Goal: Task Accomplishment & Management: Use online tool/utility

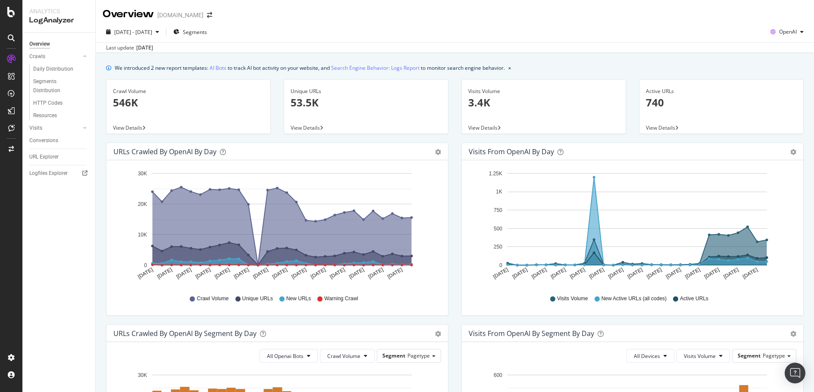
scroll to position [168, 0]
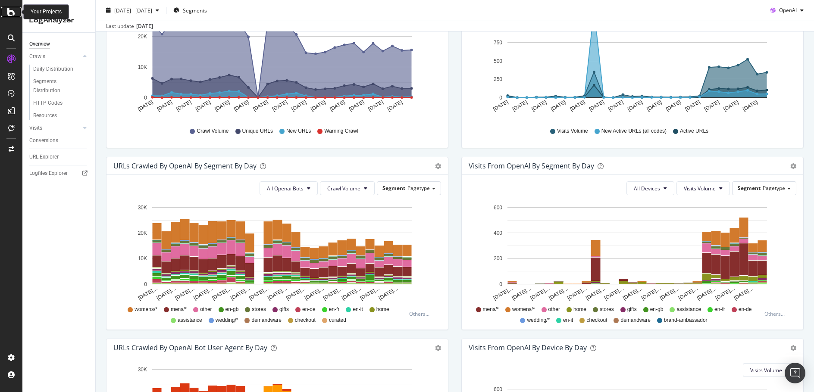
click at [9, 10] on icon at bounding box center [11, 12] width 8 height 10
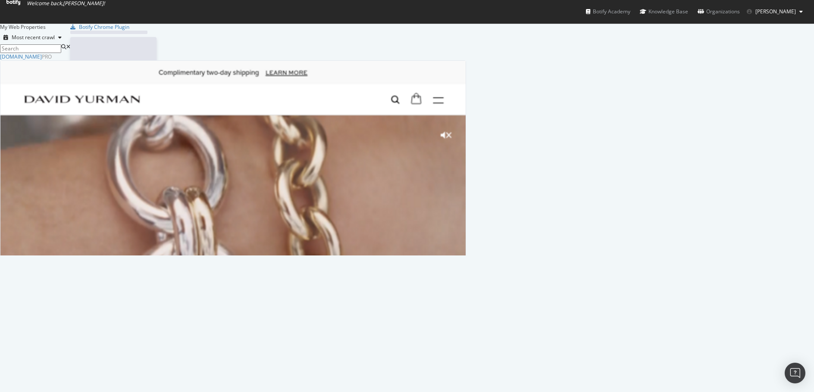
scroll to position [386, 801]
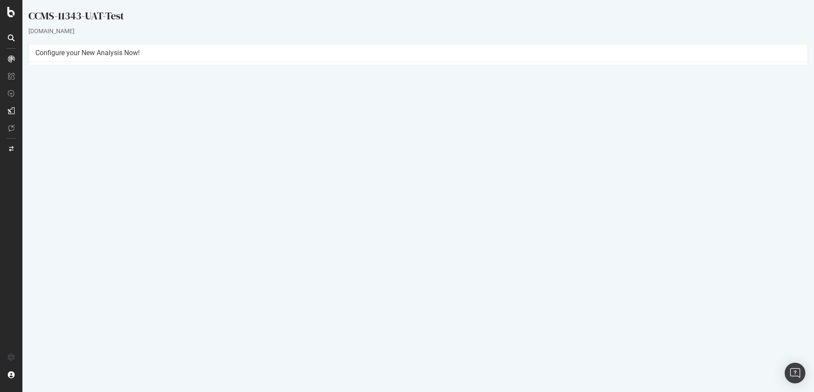
click at [435, 186] on p "View Crawl Settings" at bounding box center [417, 187] width 765 height 7
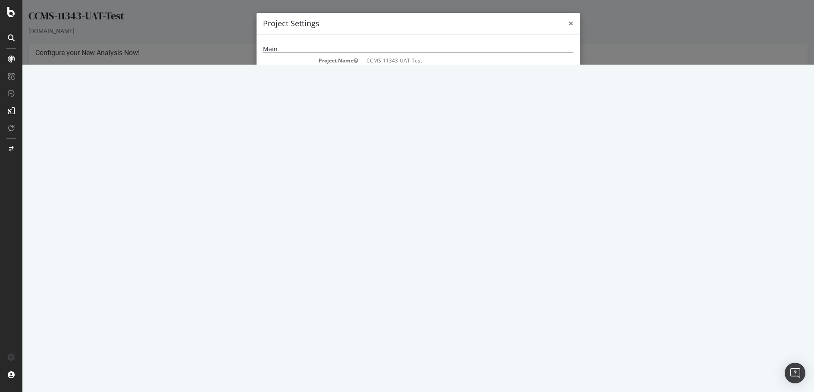
click at [569, 23] on span "×" at bounding box center [570, 23] width 5 height 12
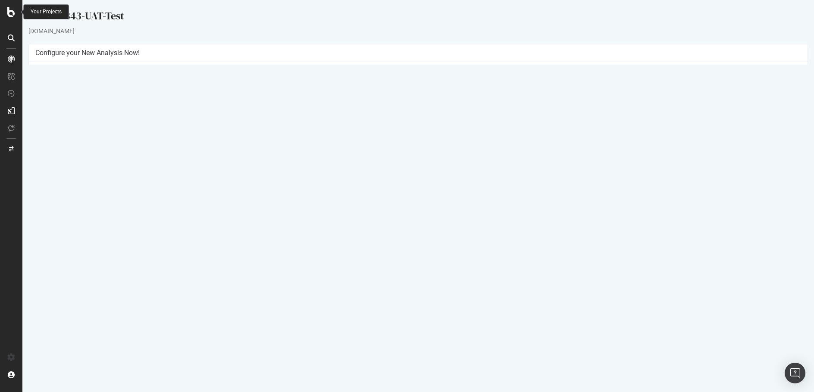
click at [7, 11] on icon at bounding box center [11, 12] width 8 height 10
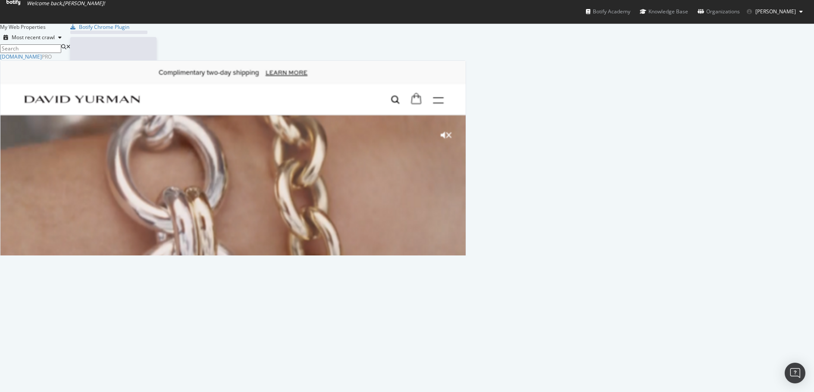
scroll to position [386, 801]
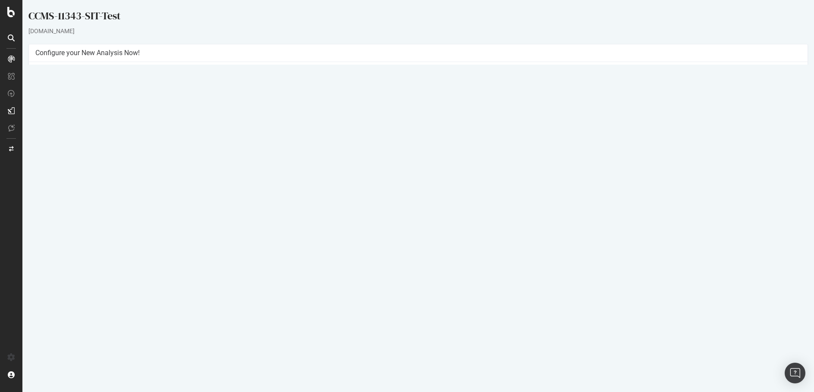
click at [438, 187] on p "View Crawl Settings" at bounding box center [417, 187] width 765 height 7
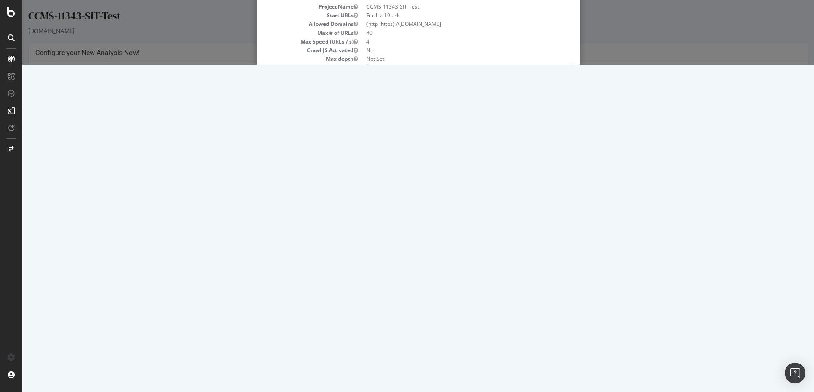
scroll to position [70, 0]
drag, startPoint x: 806, startPoint y: 280, endPoint x: 799, endPoint y: 145, distance: 134.6
click at [799, 65] on div "× Close Project Settings Main Project Name CCMS-11343-SIT-Test Start URLs File …" at bounding box center [417, 32] width 791 height 65
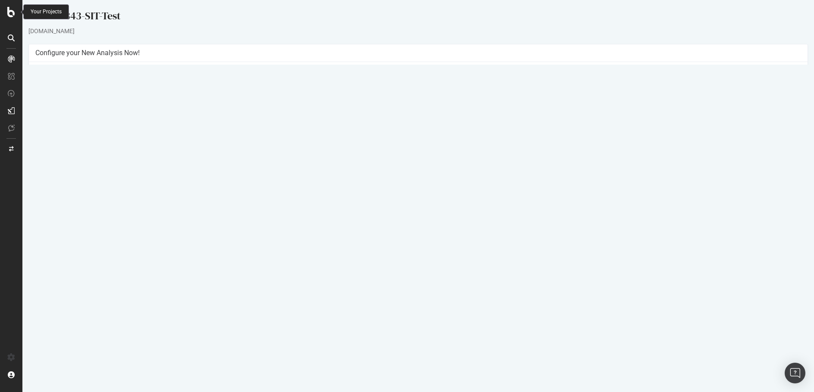
click at [14, 16] on icon at bounding box center [11, 12] width 8 height 10
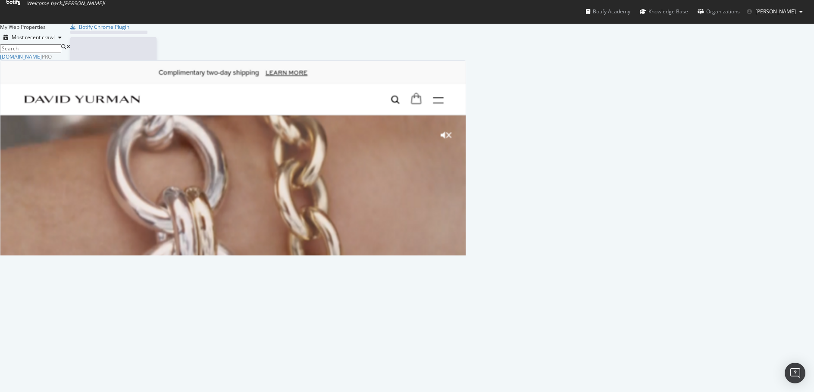
scroll to position [386, 801]
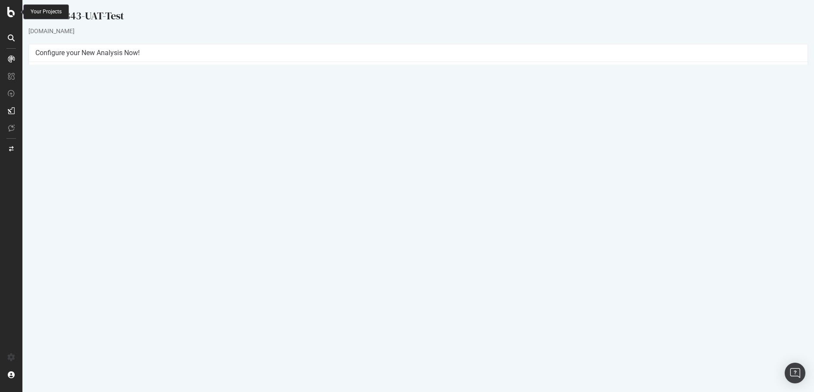
click at [9, 7] on icon at bounding box center [11, 12] width 8 height 10
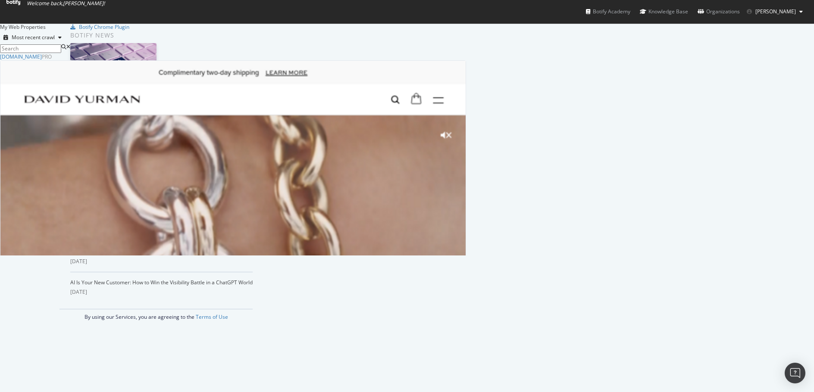
scroll to position [386, 801]
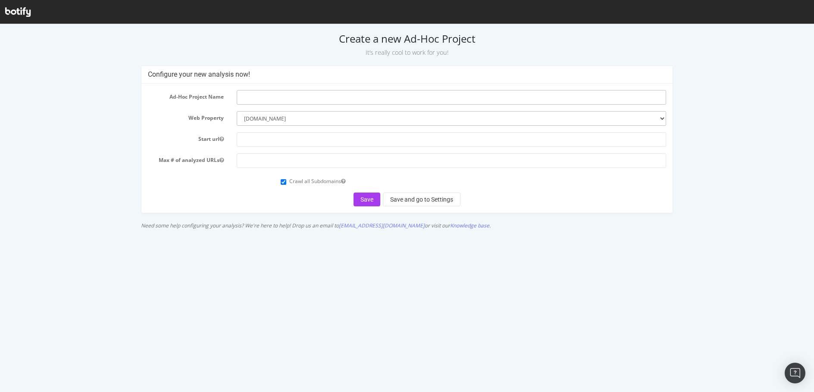
click at [243, 99] on input "text" at bounding box center [451, 97] width 429 height 15
paste input "11285"
type input "11285-UAT-Test"
click at [284, 140] on input "text" at bounding box center [451, 139] width 429 height 15
click at [249, 164] on input "number" at bounding box center [451, 160] width 429 height 15
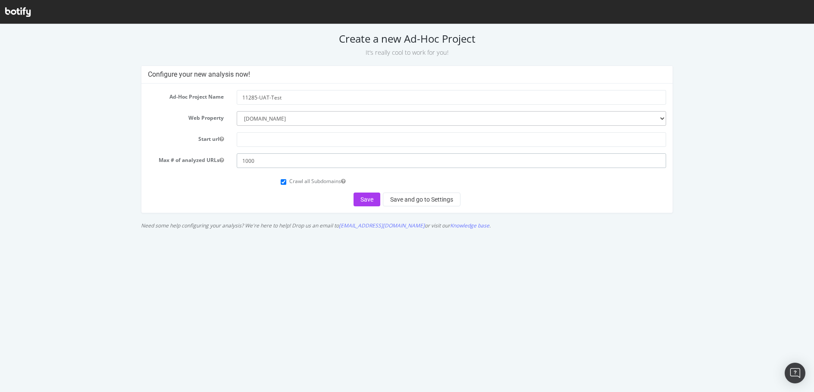
type input "1000"
click at [288, 190] on form "Ad-Hoc Project Name 11285-UAT-Test Web Property --------- davidyurman.com Start…" at bounding box center [407, 148] width 518 height 116
click at [282, 182] on input "Crawl all Subdomains" at bounding box center [284, 182] width 6 height 6
checkbox input "false"
click at [400, 198] on button "Save and go to Settings" at bounding box center [422, 200] width 78 height 14
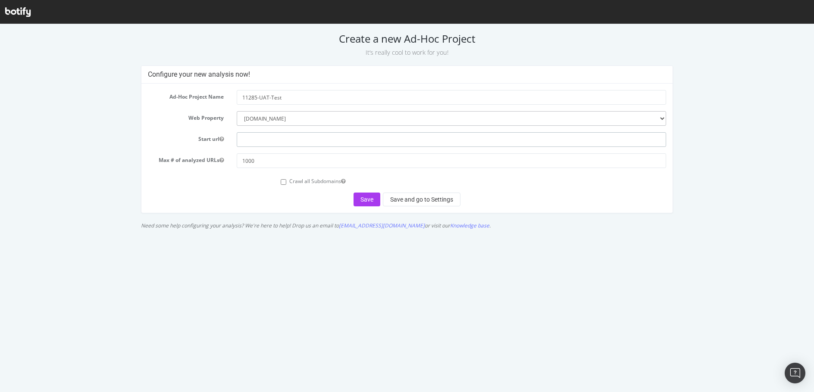
click at [336, 134] on input "text" at bounding box center [451, 139] width 429 height 15
click at [306, 118] on select "--------- davidyurman.com" at bounding box center [451, 118] width 429 height 15
click at [237, 111] on select "--------- davidyurman.com" at bounding box center [451, 118] width 429 height 15
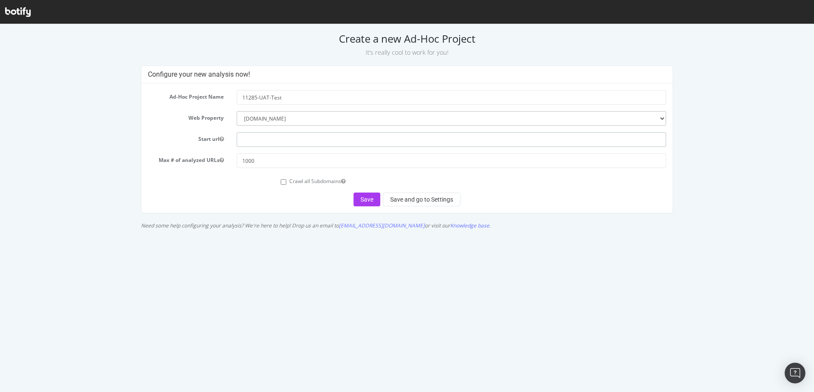
click at [322, 143] on input "text" at bounding box center [451, 139] width 429 height 15
click at [249, 140] on input "text" at bounding box center [451, 139] width 429 height 15
paste input "https://uat.davidyurman.com"
type input "https://uat.davidyurman.com"
click at [452, 203] on button "Save and go to Settings" at bounding box center [422, 200] width 78 height 14
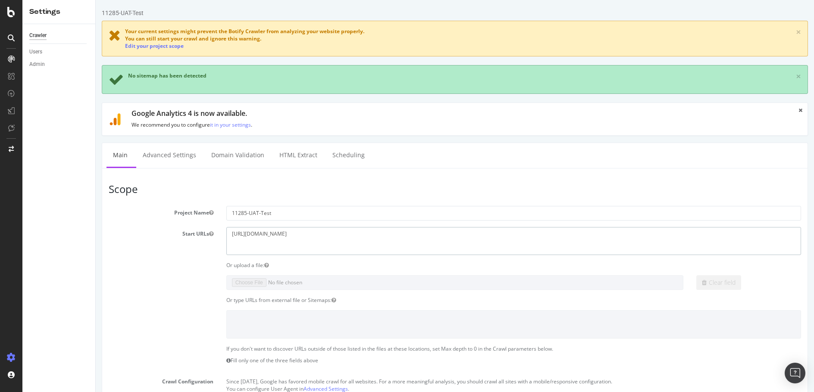
click at [322, 235] on textarea "https://uat.davidyurman.com" at bounding box center [513, 241] width 574 height 28
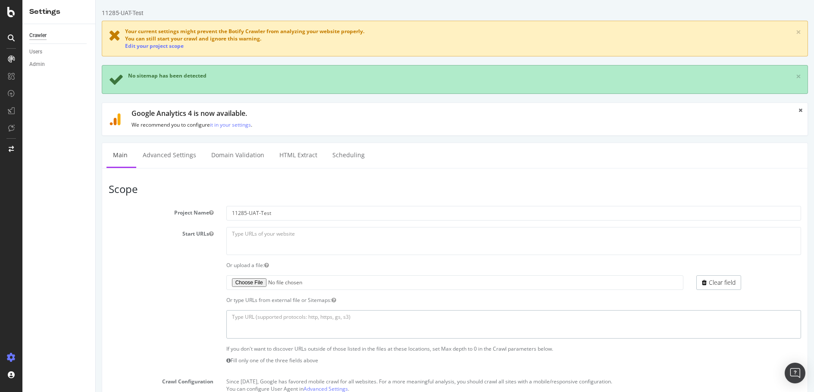
click at [274, 318] on textarea at bounding box center [513, 324] width 574 height 28
paste textarea "https://uat.davidyurman.com/sitemap-filters_sitemap.xml https://uat.davidyurman…"
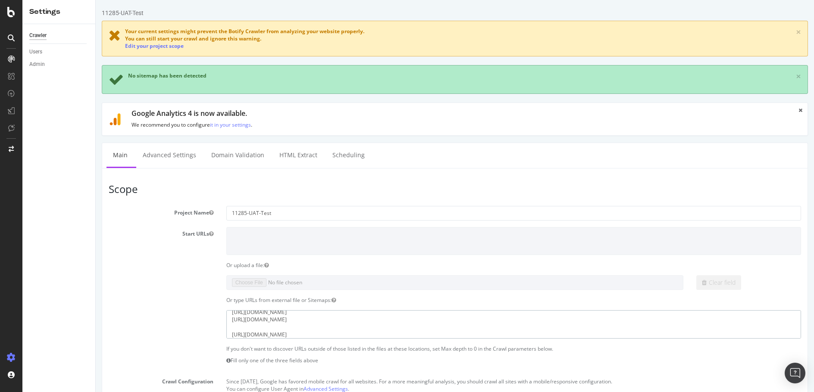
click at [231, 327] on textarea "https://uat.davidyurman.com/sitemap-filters_sitemap.xml https://uat.davidyurman…" at bounding box center [513, 324] width 574 height 28
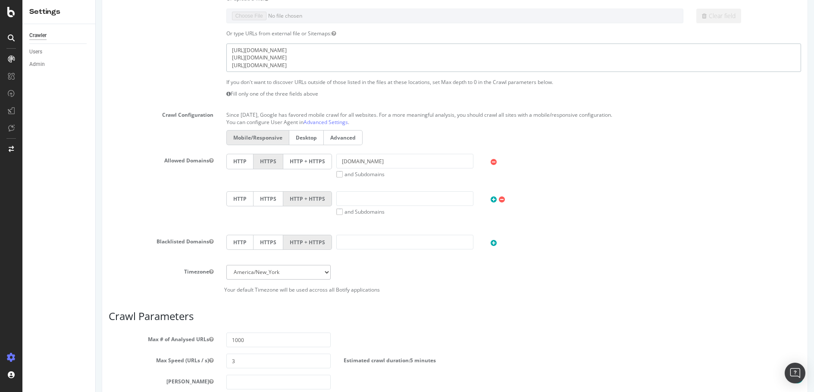
scroll to position [268, 0]
type textarea "https://uat.davidyurman.com/sitemap-filters_sitemap.xml https://uat.davidyurman…"
drag, startPoint x: 240, startPoint y: 361, endPoint x: 213, endPoint y: 361, distance: 26.3
click at [213, 361] on div "Max Speed (URLs / s) 3 Estimated crawl duration: 5 minutes" at bounding box center [454, 359] width 705 height 15
type input "4"
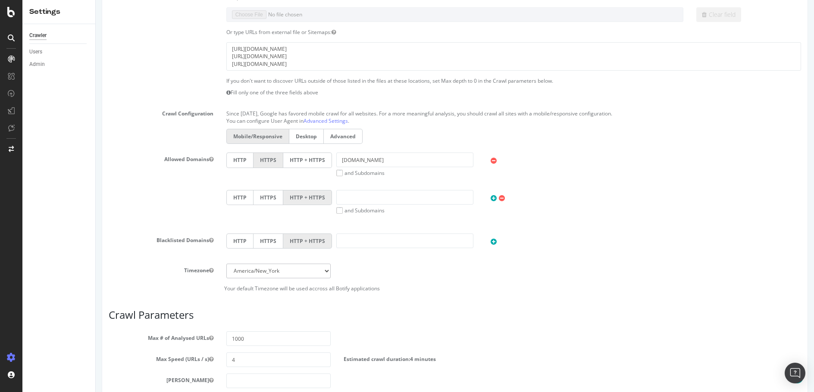
drag, startPoint x: 594, startPoint y: 278, endPoint x: 486, endPoint y: 307, distance: 111.3
click at [593, 278] on div "Timezone Africa/Abidjan Africa/Accra Africa/Addis_Ababa Africa/Algiers Africa/A…" at bounding box center [454, 271] width 705 height 15
click at [287, 384] on input "number" at bounding box center [278, 381] width 105 height 15
type input "0"
click at [590, 213] on div "HTTP HTTPS HTTP + HTTPS and Subdomains User Agent: Mobile Desktop This is a mob…" at bounding box center [513, 202] width 583 height 24
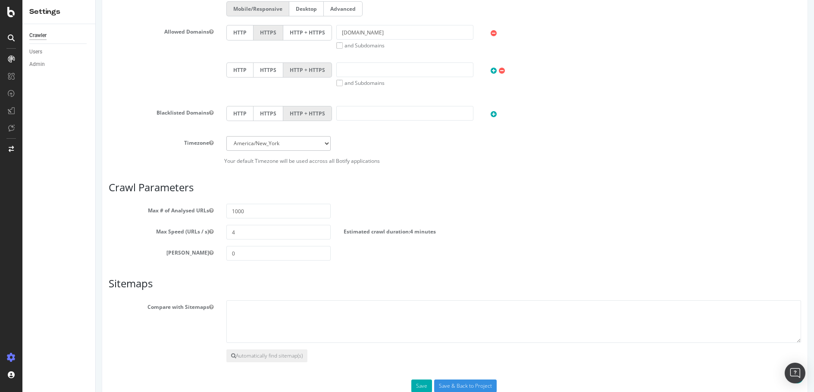
scroll to position [418, 0]
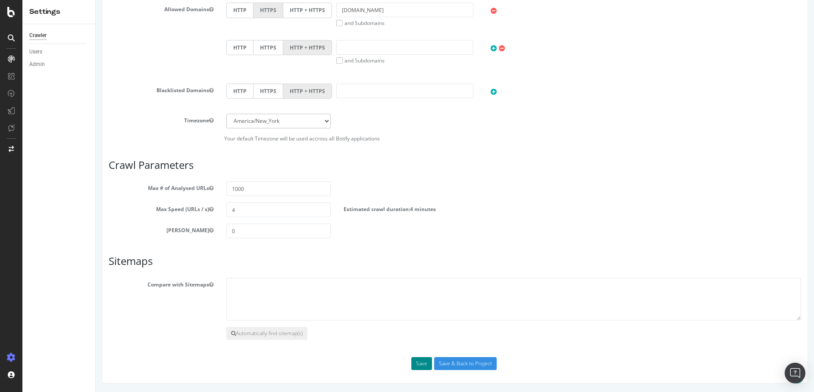
click at [414, 364] on button "Save" at bounding box center [421, 363] width 21 height 13
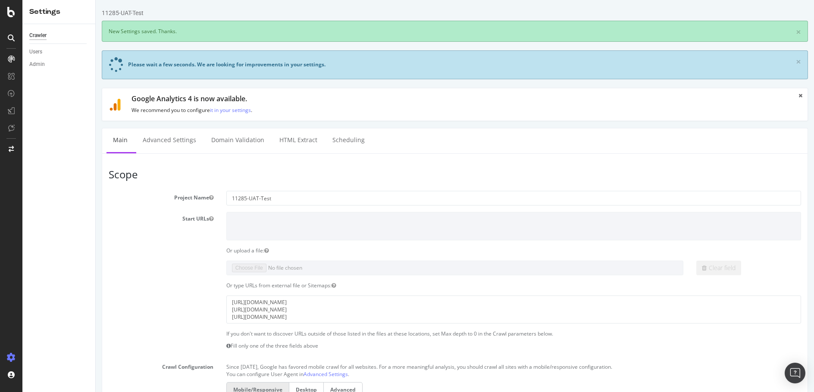
scroll to position [0, 0]
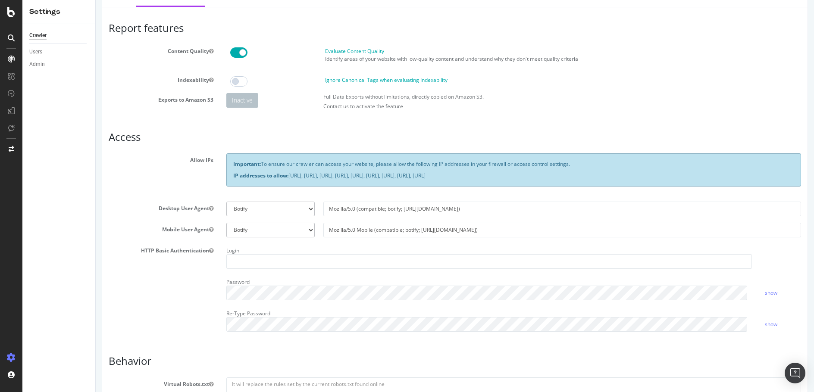
scroll to position [90, 0]
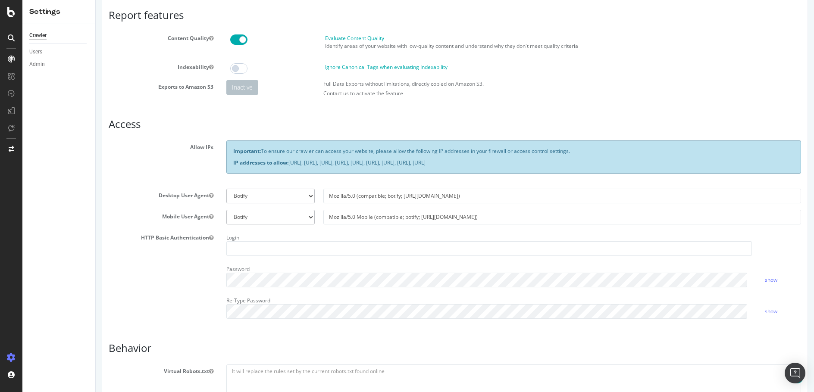
click at [236, 39] on span at bounding box center [238, 39] width 17 height 10
drag, startPoint x: 246, startPoint y: 249, endPoint x: 263, endPoint y: 247, distance: 16.9
click at [246, 249] on input "text" at bounding box center [489, 248] width 526 height 15
type input "dytest"
click at [179, 269] on div "HTTP Basic Authentication Login dytest Password show Re-Type Password show" at bounding box center [454, 278] width 705 height 94
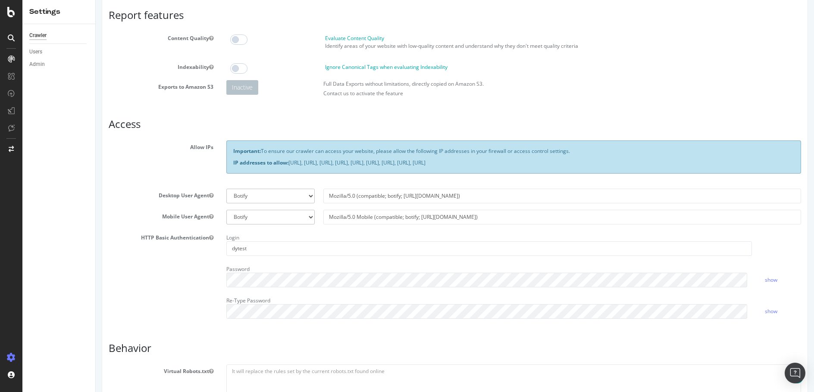
click at [246, 304] on label "Re-Type Password" at bounding box center [248, 299] width 44 height 10
click at [563, 339] on div "Report features Content Quality Evaluate Content Quality Identify areas of your…" at bounding box center [455, 344] width 692 height 670
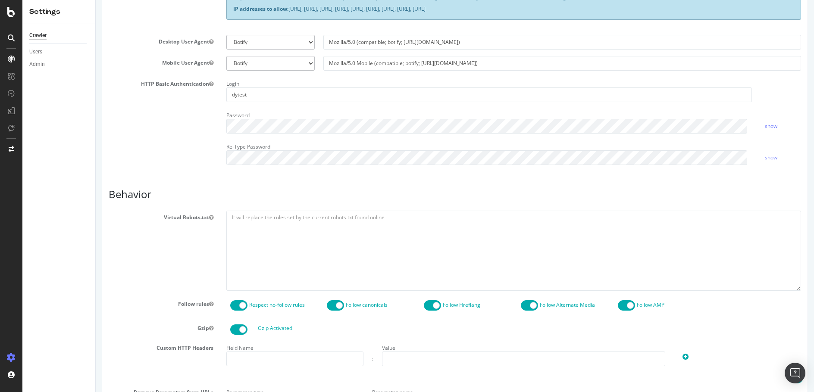
scroll to position [244, 0]
click at [238, 217] on textarea at bounding box center [513, 250] width 574 height 80
paste textarea "User-agent: *"
type textarea "User-agent: * Allow: /"
click at [437, 196] on h3 "Behavior" at bounding box center [455, 193] width 692 height 11
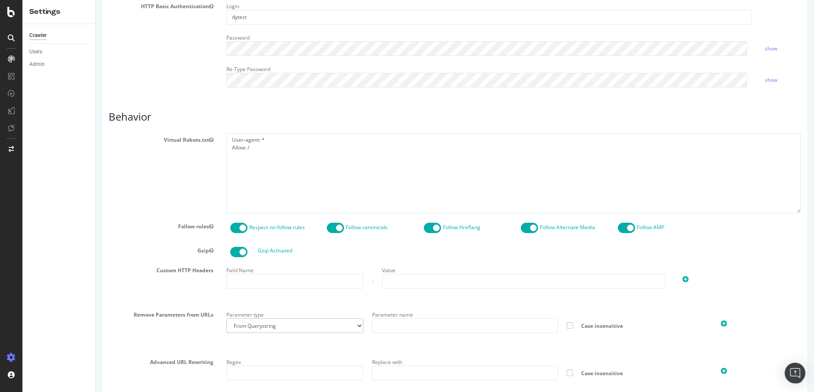
scroll to position [399, 0]
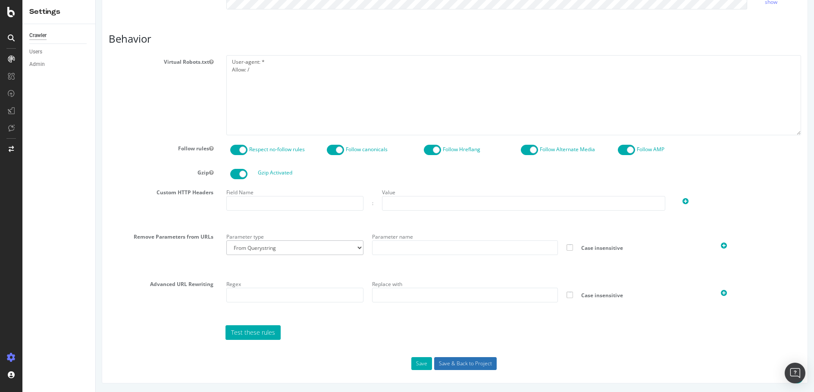
click at [484, 363] on input "Save & Back to Project" at bounding box center [465, 363] width 62 height 13
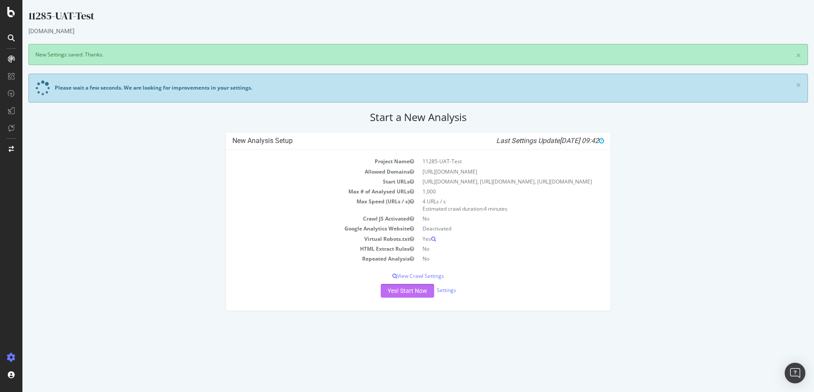
click at [407, 298] on button "Yes! Start Now" at bounding box center [406, 291] width 53 height 14
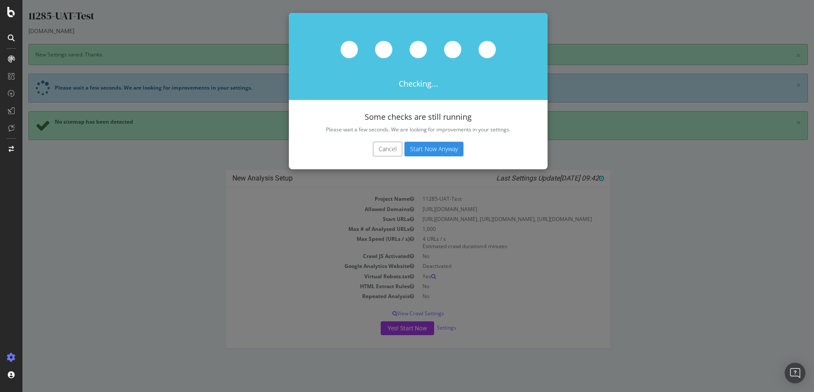
click at [452, 151] on button "Start Now Anyway" at bounding box center [433, 149] width 59 height 15
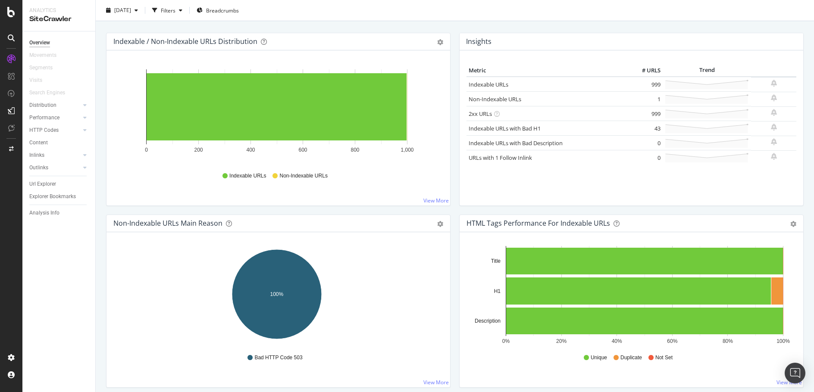
scroll to position [20, 0]
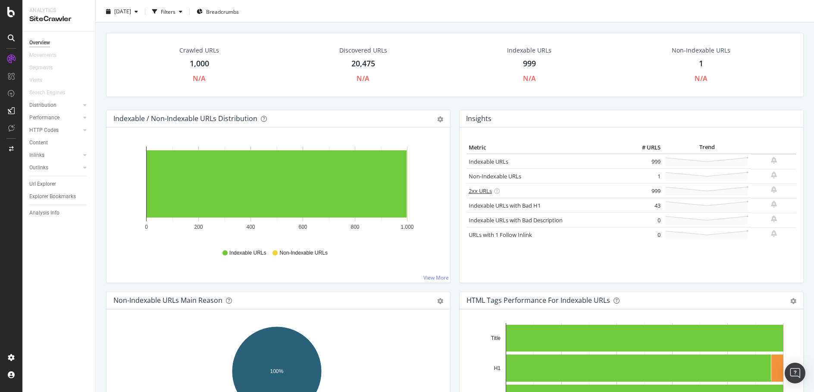
click at [474, 192] on link "2xx URLs" at bounding box center [479, 191] width 23 height 8
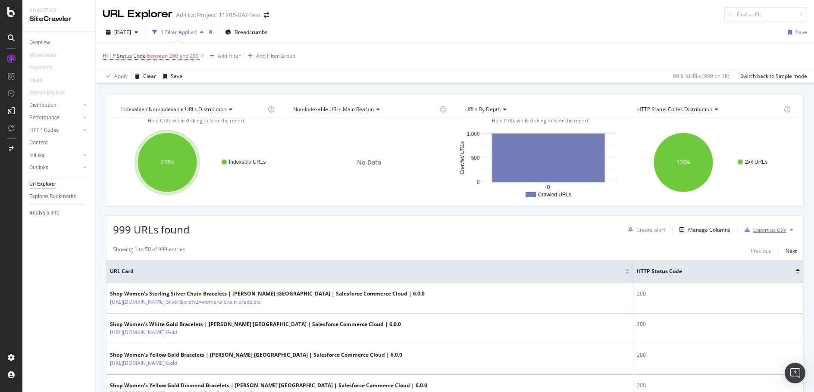
click at [755, 230] on div "Export as CSV" at bounding box center [769, 229] width 33 height 7
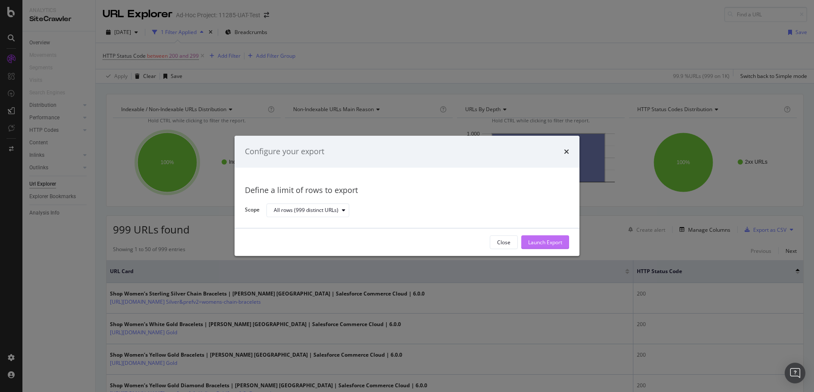
click at [546, 242] on div "Launch Export" at bounding box center [545, 242] width 34 height 7
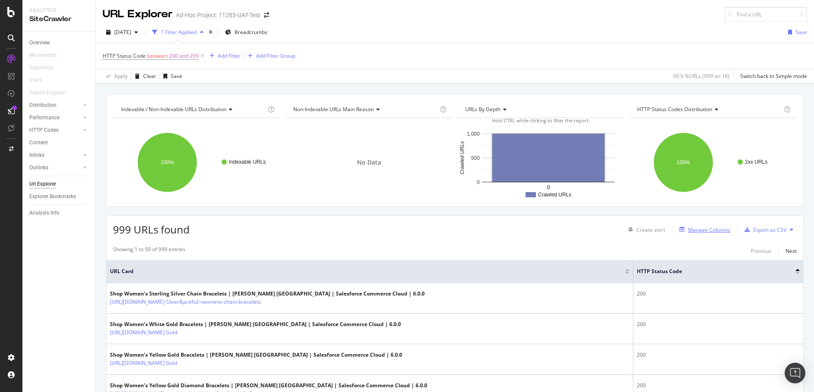
click at [688, 231] on div "Manage Columns" at bounding box center [709, 229] width 42 height 7
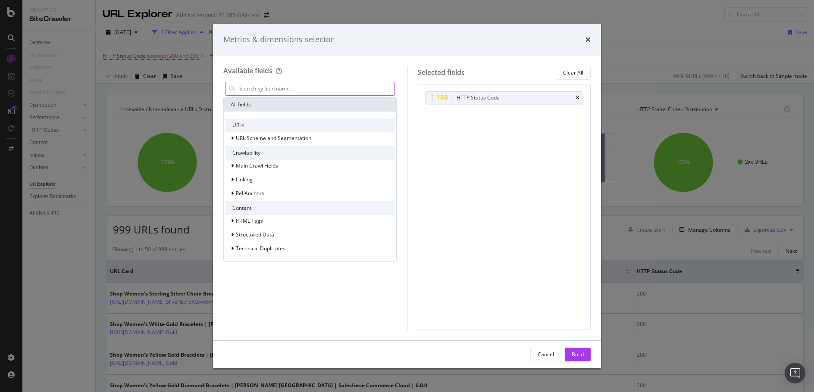
click at [319, 89] on input "modal" at bounding box center [316, 88] width 156 height 13
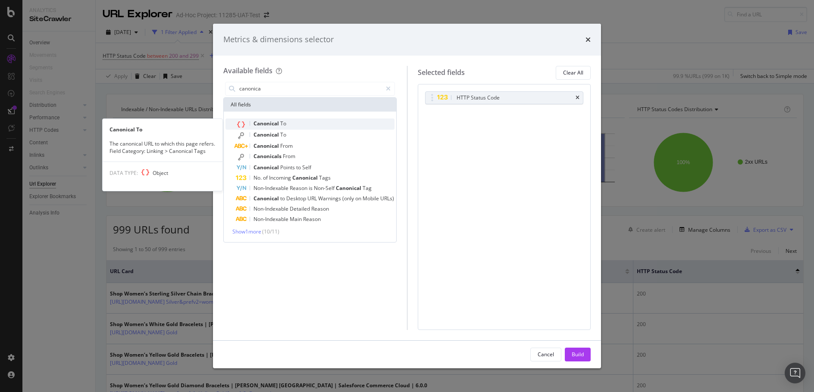
type input "canonica"
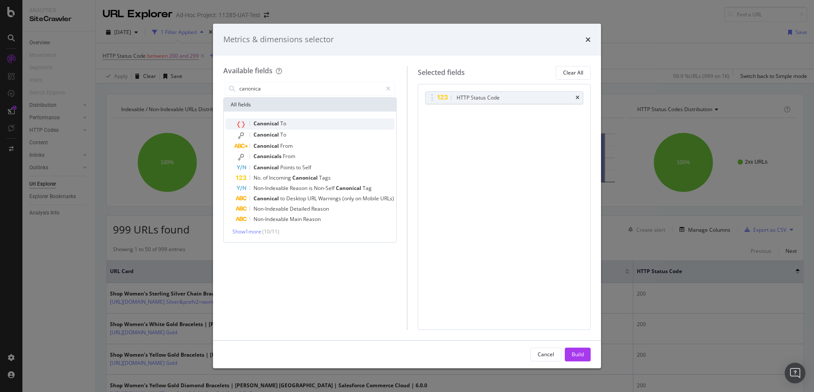
click at [321, 122] on div "Canonical To" at bounding box center [315, 123] width 159 height 11
click at [574, 354] on div "Build" at bounding box center [577, 354] width 12 height 7
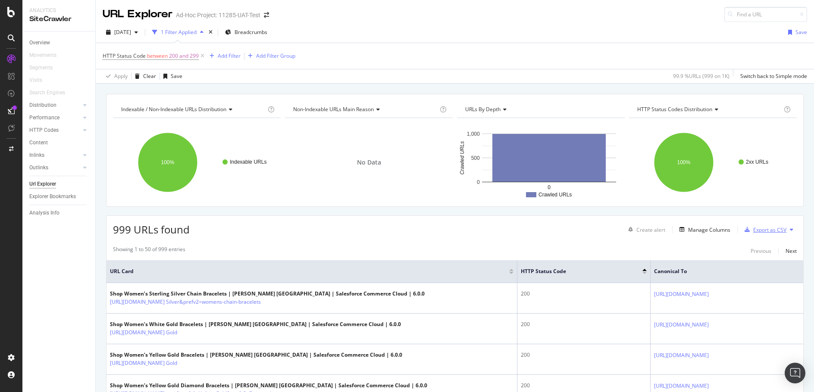
click at [753, 228] on div "Export as CSV" at bounding box center [769, 229] width 33 height 7
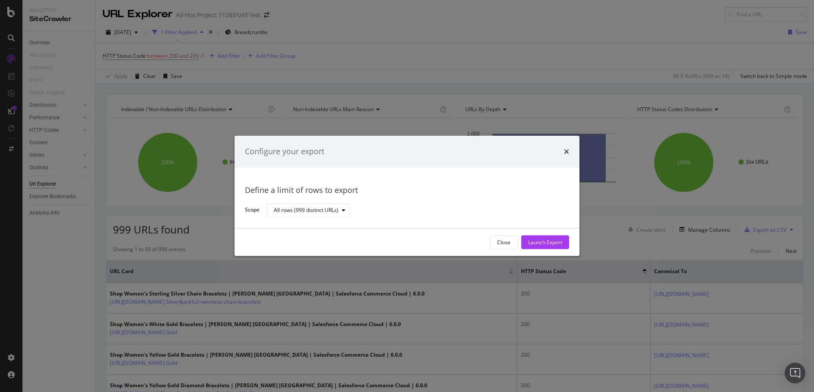
click at [539, 244] on div "Launch Export" at bounding box center [545, 242] width 34 height 7
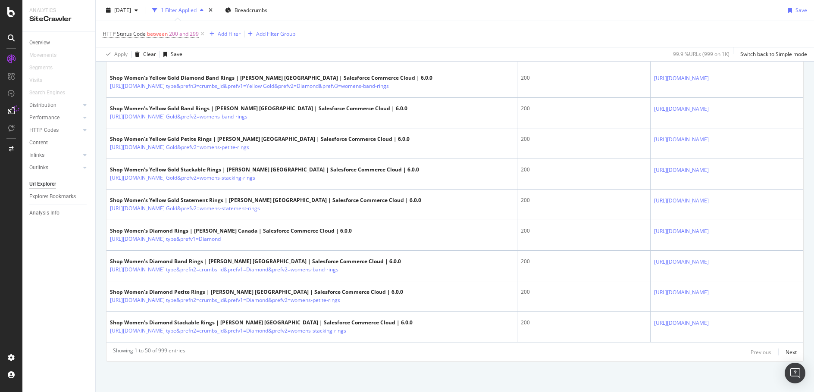
scroll to position [6, 0]
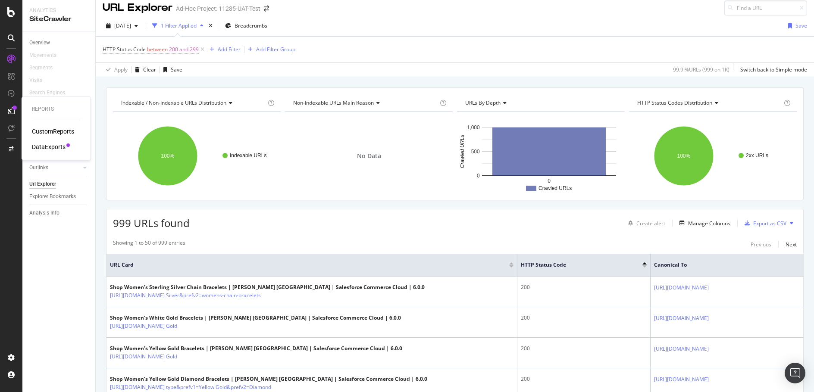
click at [56, 147] on div "DataExports" at bounding box center [49, 147] width 34 height 9
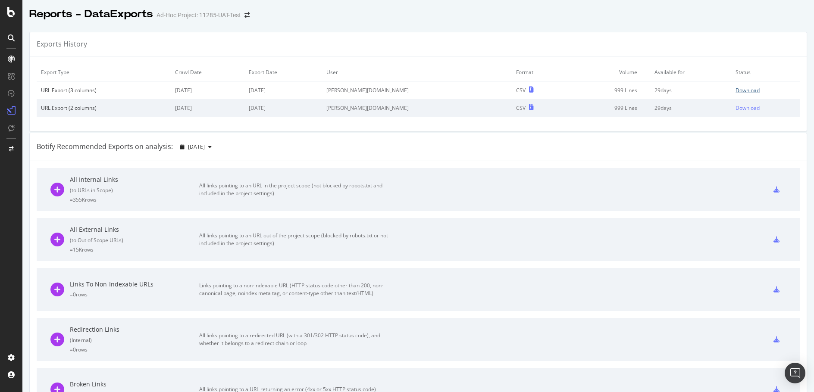
click at [735, 89] on div "Download" at bounding box center [747, 90] width 24 height 7
